Goal: Find specific page/section: Find specific page/section

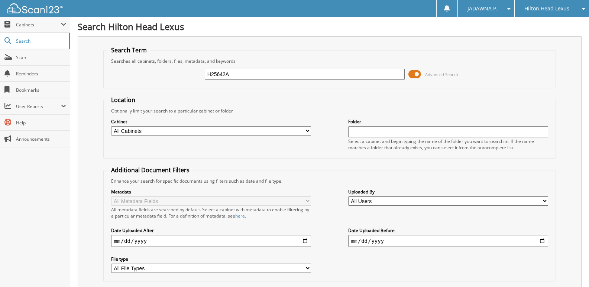
drag, startPoint x: 240, startPoint y: 76, endPoint x: 180, endPoint y: 74, distance: 60.2
click at [184, 74] on div "H25642A Advanced Search" at bounding box center [329, 74] width 444 height 20
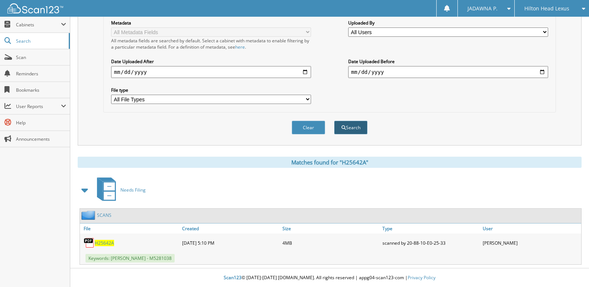
type input "hl3645"
click at [348, 128] on button "Search" at bounding box center [350, 128] width 33 height 14
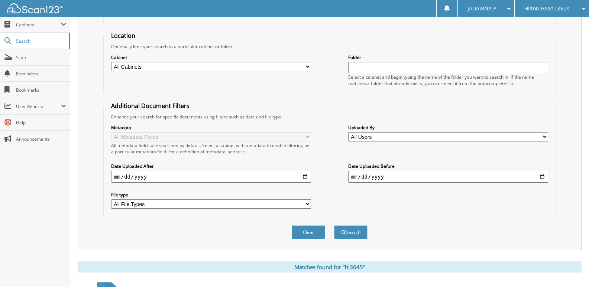
scroll to position [169, 0]
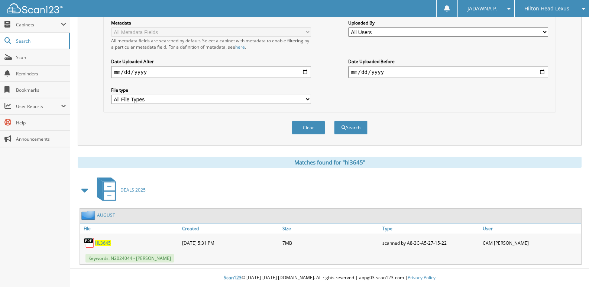
click at [104, 244] on span "HL3645" at bounding box center [103, 243] width 16 height 6
